Goal: Information Seeking & Learning: Understand process/instructions

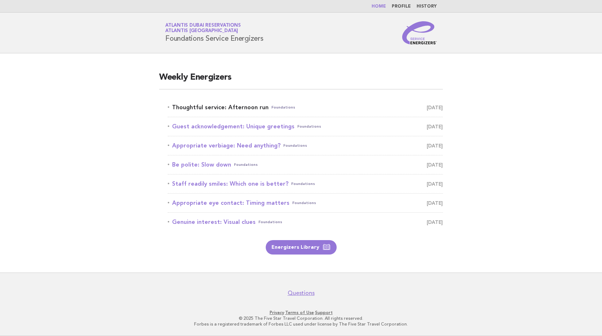
click at [231, 107] on link "Thoughtful service: Afternoon run Foundations October 14" at bounding box center [305, 107] width 275 height 10
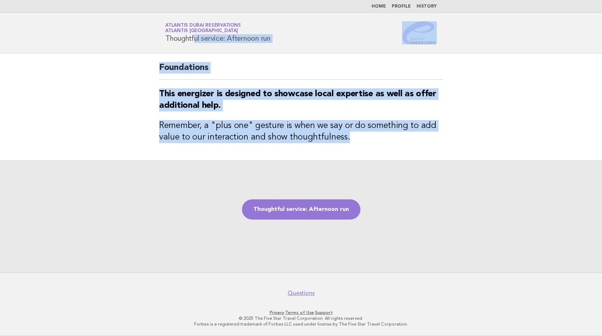
drag, startPoint x: 165, startPoint y: 36, endPoint x: 422, endPoint y: 139, distance: 277.3
click at [422, 139] on body "Home Profile History Service Energizers Atlantis Dubai Reservations Atlantis Du…" at bounding box center [301, 168] width 602 height 336
copy body "Thoughtful service: Afternoon run Foundations This energizer is designed to sho…"
click at [289, 102] on h3 "This energizer is designed to showcase local expertise as well as offer additio…" at bounding box center [301, 99] width 284 height 23
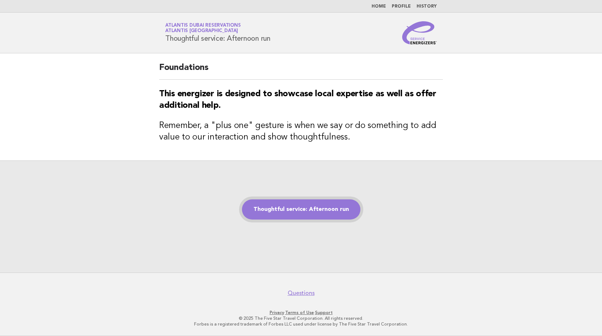
click at [299, 215] on link "Thoughtful service: Afternoon run" at bounding box center [301, 209] width 118 height 20
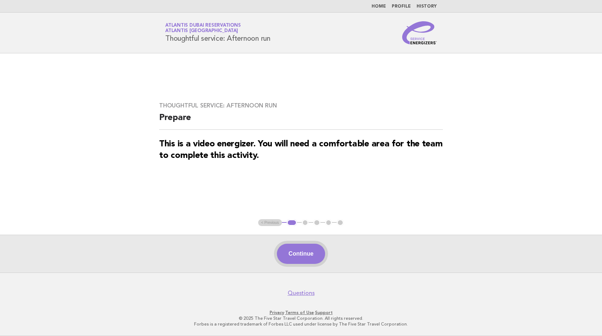
click at [303, 255] on button "Continue" at bounding box center [301, 253] width 48 height 20
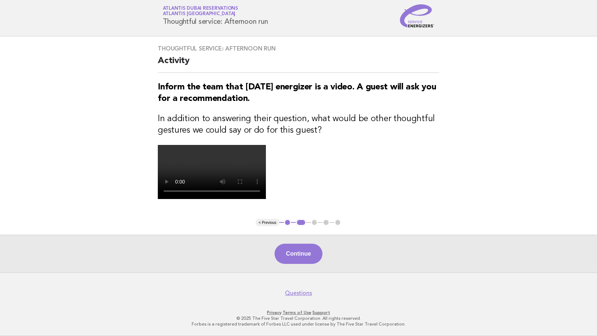
scroll to position [108, 0]
click at [307, 264] on button "Continue" at bounding box center [298, 253] width 48 height 20
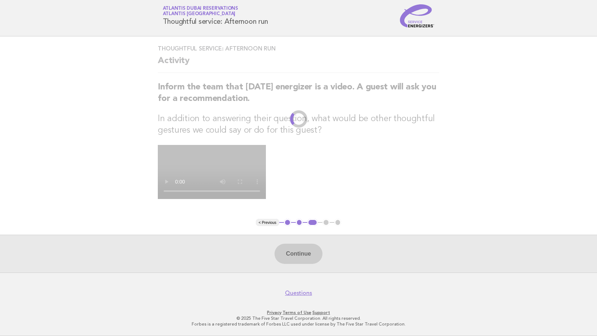
scroll to position [0, 0]
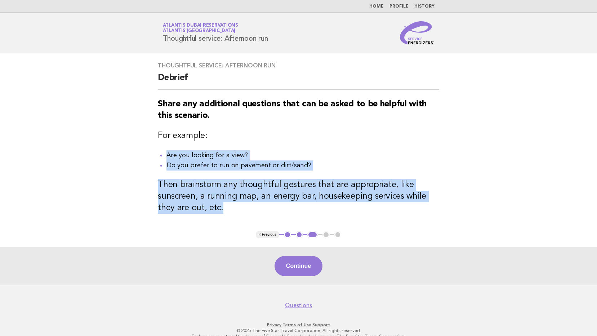
drag, startPoint x: 155, startPoint y: 155, endPoint x: 222, endPoint y: 212, distance: 88.9
click at [222, 212] on div "Thoughtful service: Afternoon run Debrief Share any additional questions that c…" at bounding box center [298, 141] width 298 height 177
copy div "Are you looking for a view? Do you prefer to run on pavement or dirt/sand? Then…"
click at [266, 116] on h3 "Share any additional questions that can be asked to be helpful with this scenar…" at bounding box center [298, 109] width 281 height 23
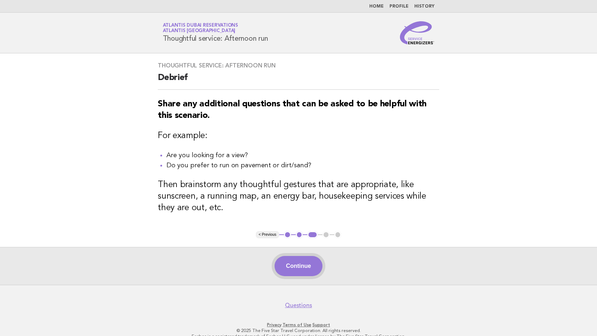
click at [302, 266] on button "Continue" at bounding box center [298, 266] width 48 height 20
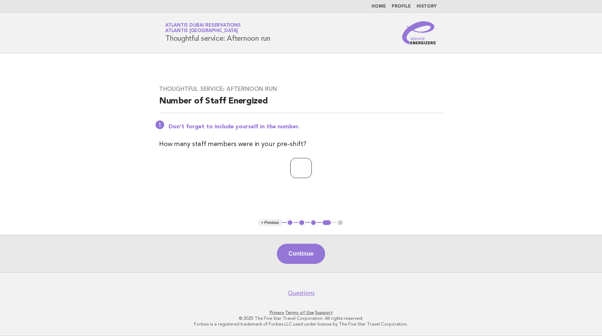
type input "*"
click at [312, 165] on input "*" at bounding box center [301, 168] width 22 height 20
type input "*"
click at [301, 251] on button "Continue" at bounding box center [301, 253] width 48 height 20
